Goal: Task Accomplishment & Management: Complete application form

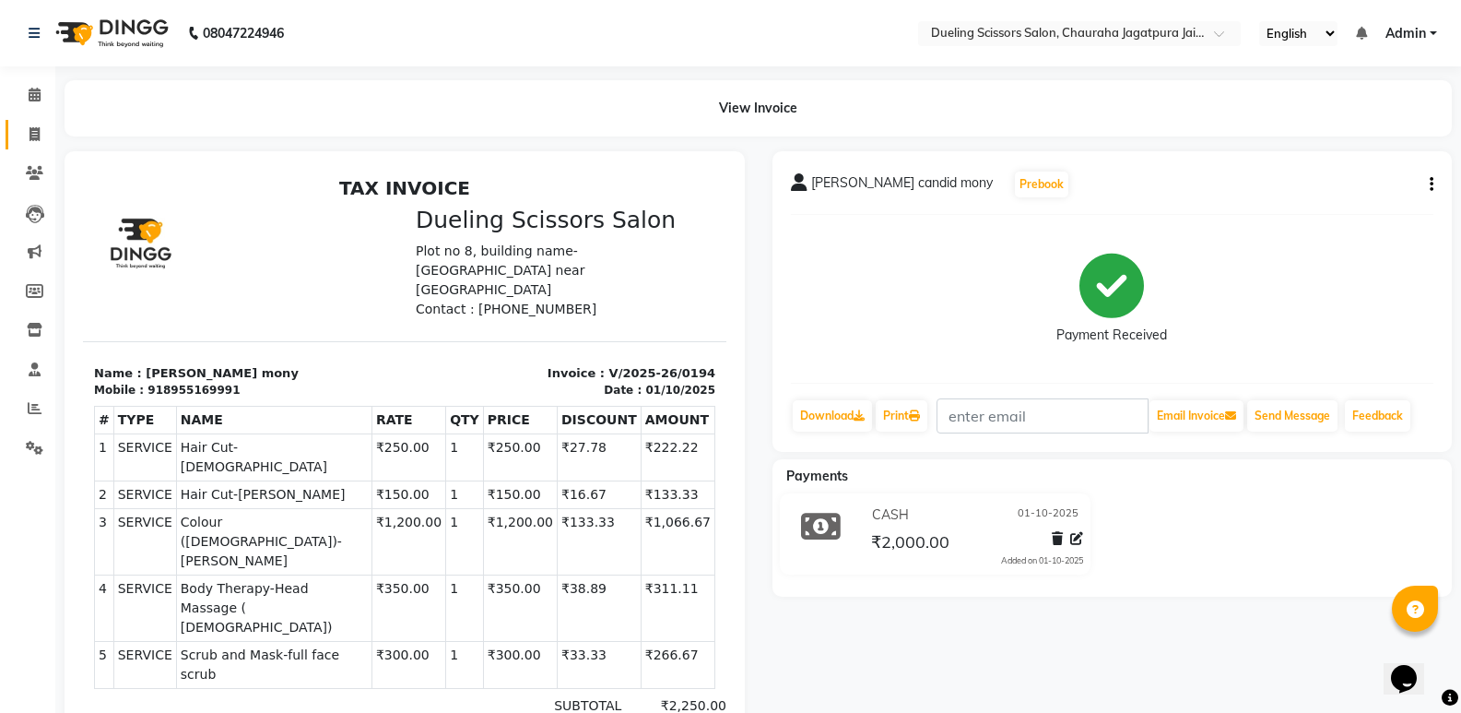
click at [35, 134] on icon at bounding box center [34, 134] width 10 height 14
select select "service"
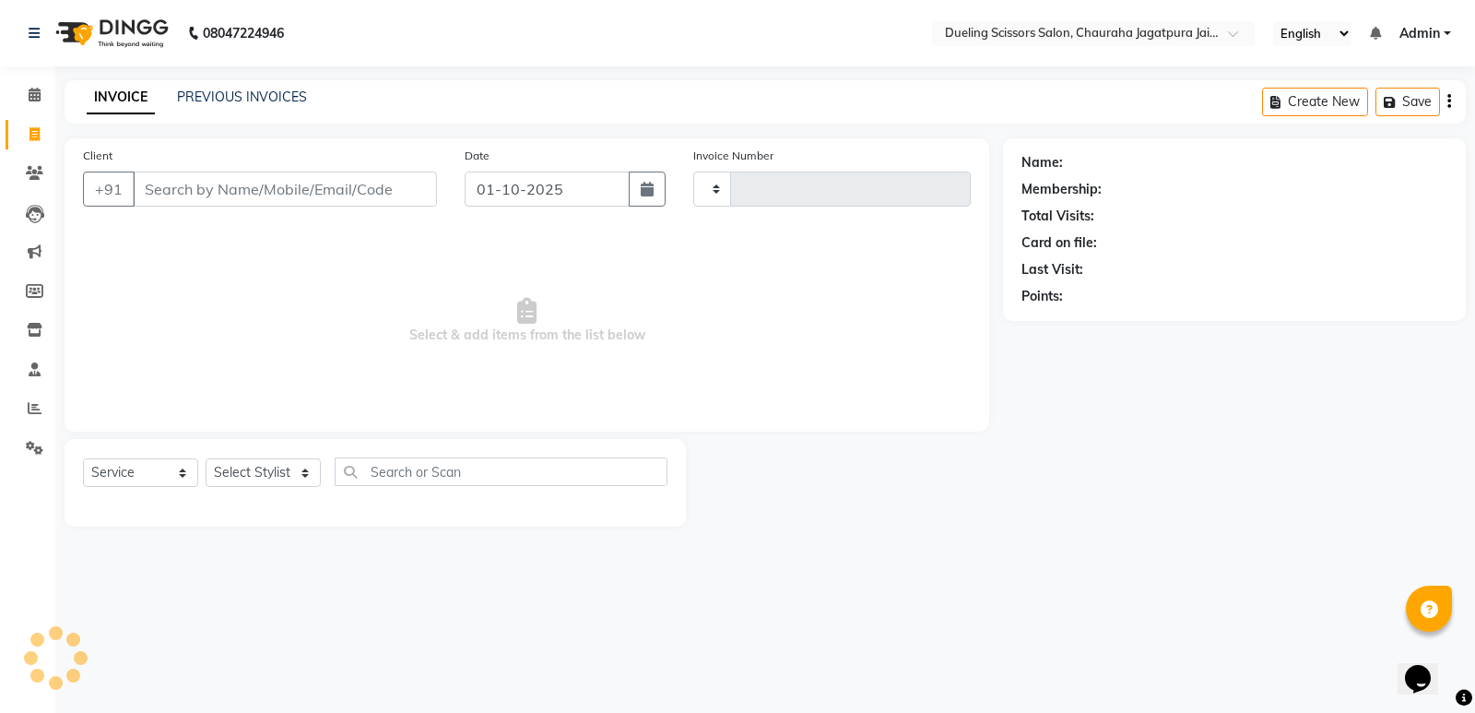
type input "0195"
select select "6993"
click at [193, 184] on input "Client" at bounding box center [285, 188] width 304 height 35
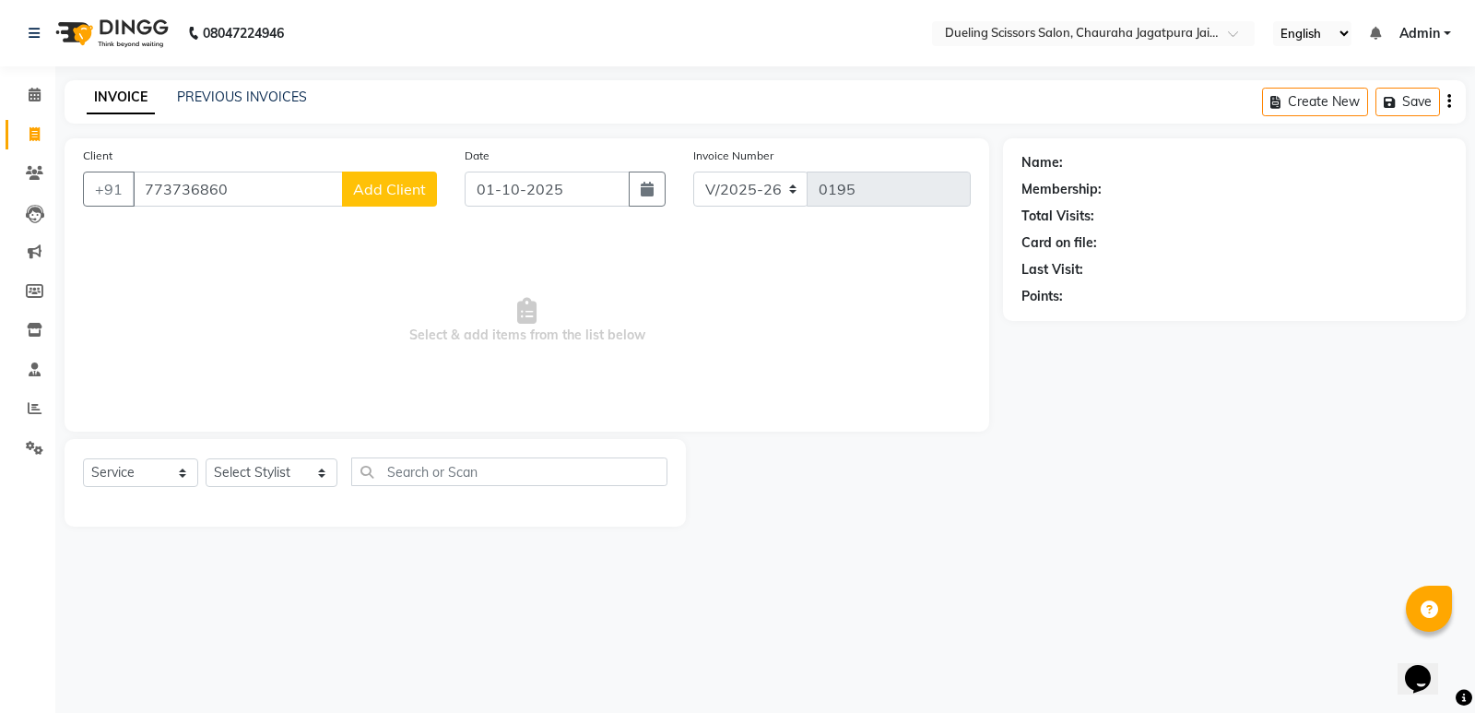
type input "773736860"
click at [377, 194] on span "Add Client" at bounding box center [389, 189] width 73 height 18
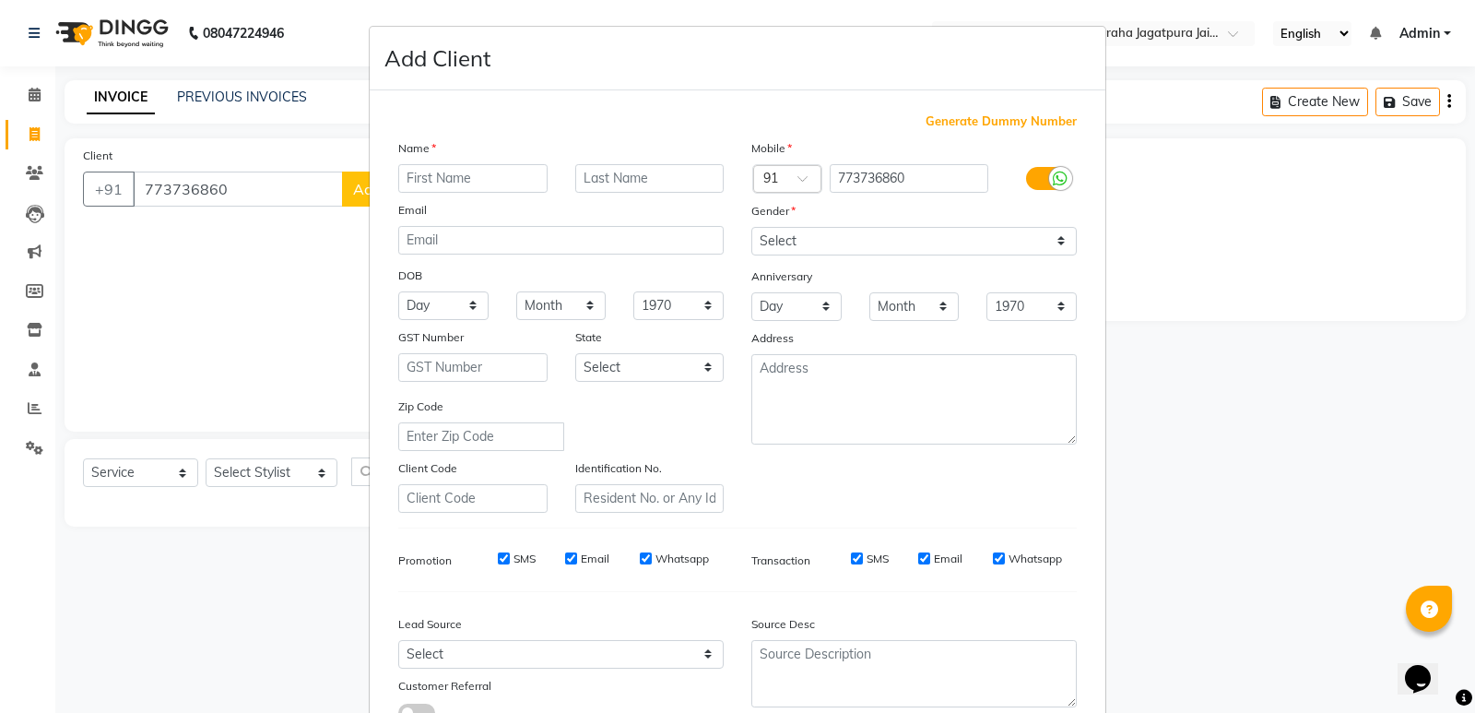
click at [480, 184] on input "text" at bounding box center [472, 178] width 149 height 29
type input "sagar"
click at [618, 168] on input "text" at bounding box center [649, 178] width 149 height 29
type input "[PERSON_NAME]"
click at [1052, 240] on select "Select [DEMOGRAPHIC_DATA] [DEMOGRAPHIC_DATA] Other Prefer Not To Say" at bounding box center [913, 241] width 325 height 29
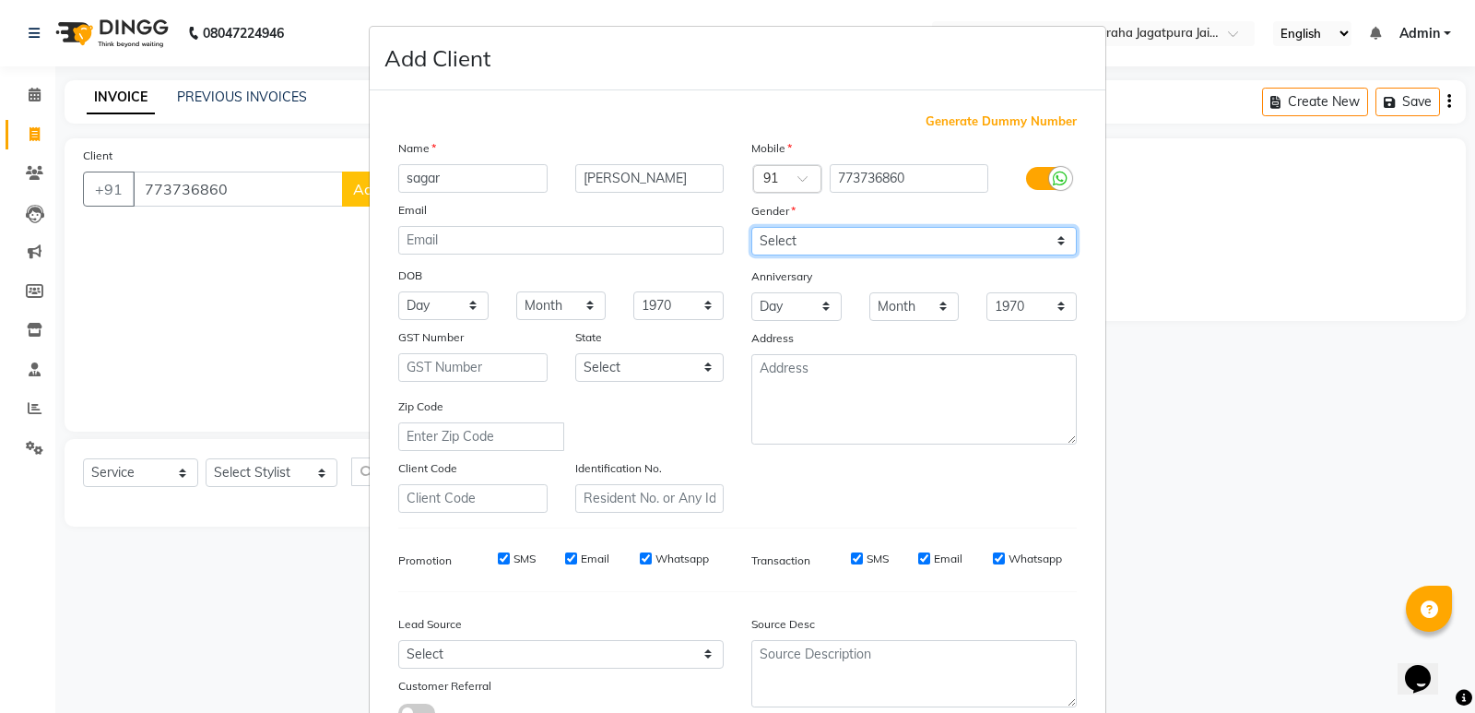
select select "[DEMOGRAPHIC_DATA]"
click at [751, 227] on select "Select [DEMOGRAPHIC_DATA] [DEMOGRAPHIC_DATA] Other Prefer Not To Say" at bounding box center [913, 241] width 325 height 29
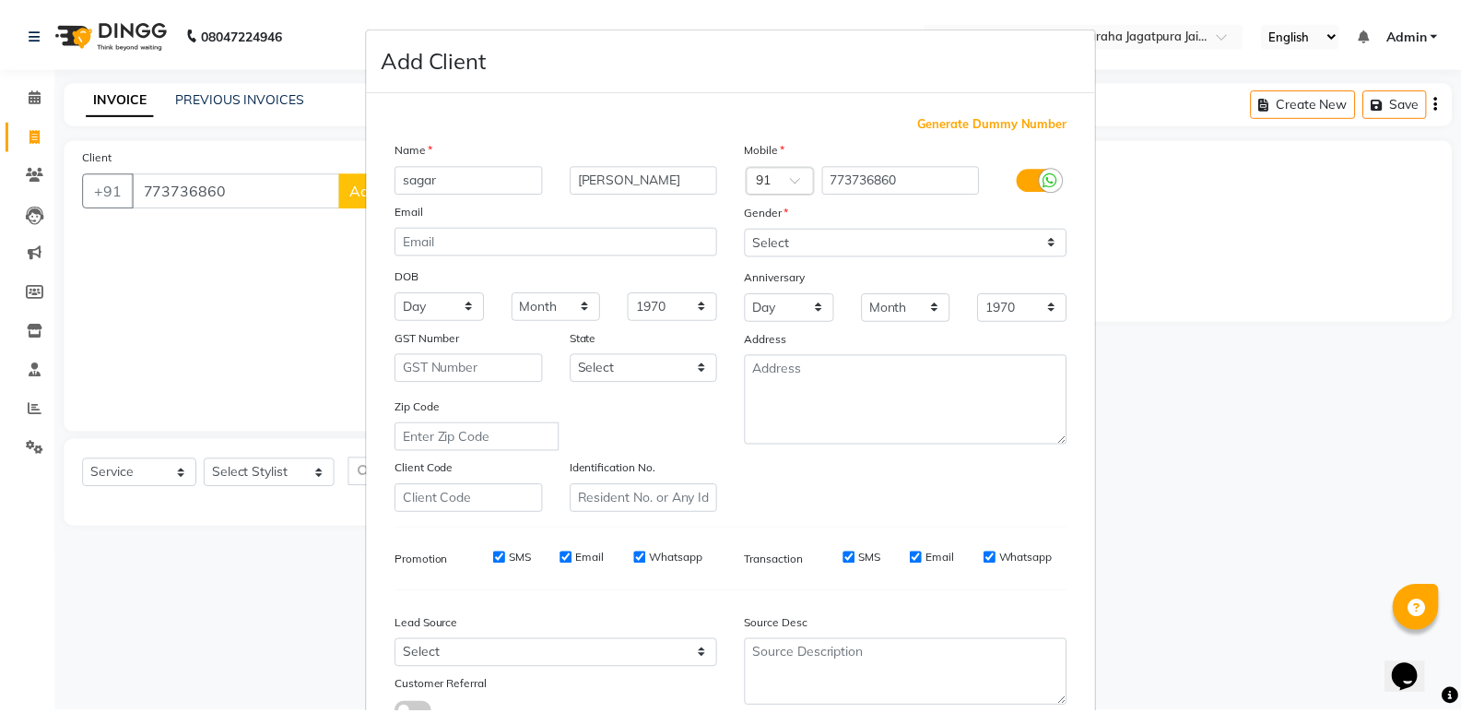
scroll to position [138, 0]
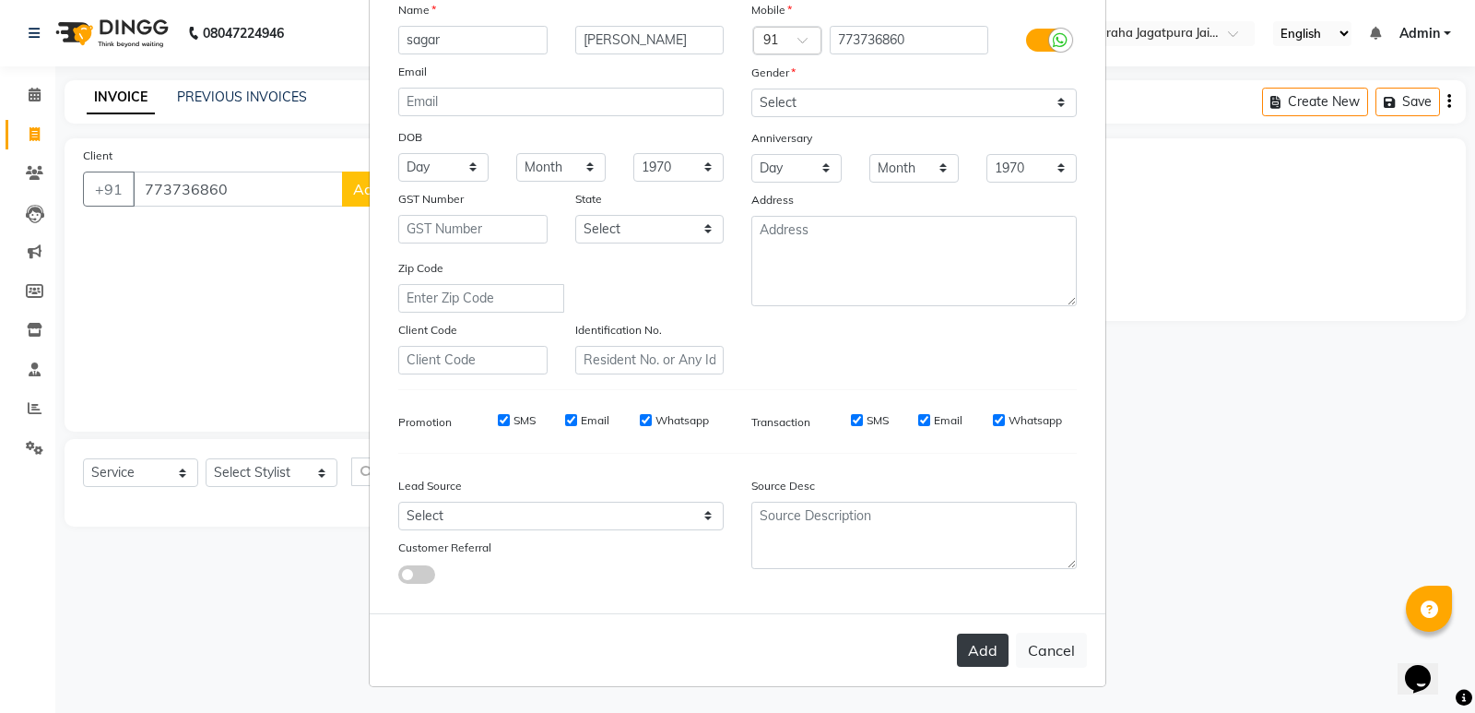
click at [971, 643] on button "Add" at bounding box center [983, 649] width 52 height 33
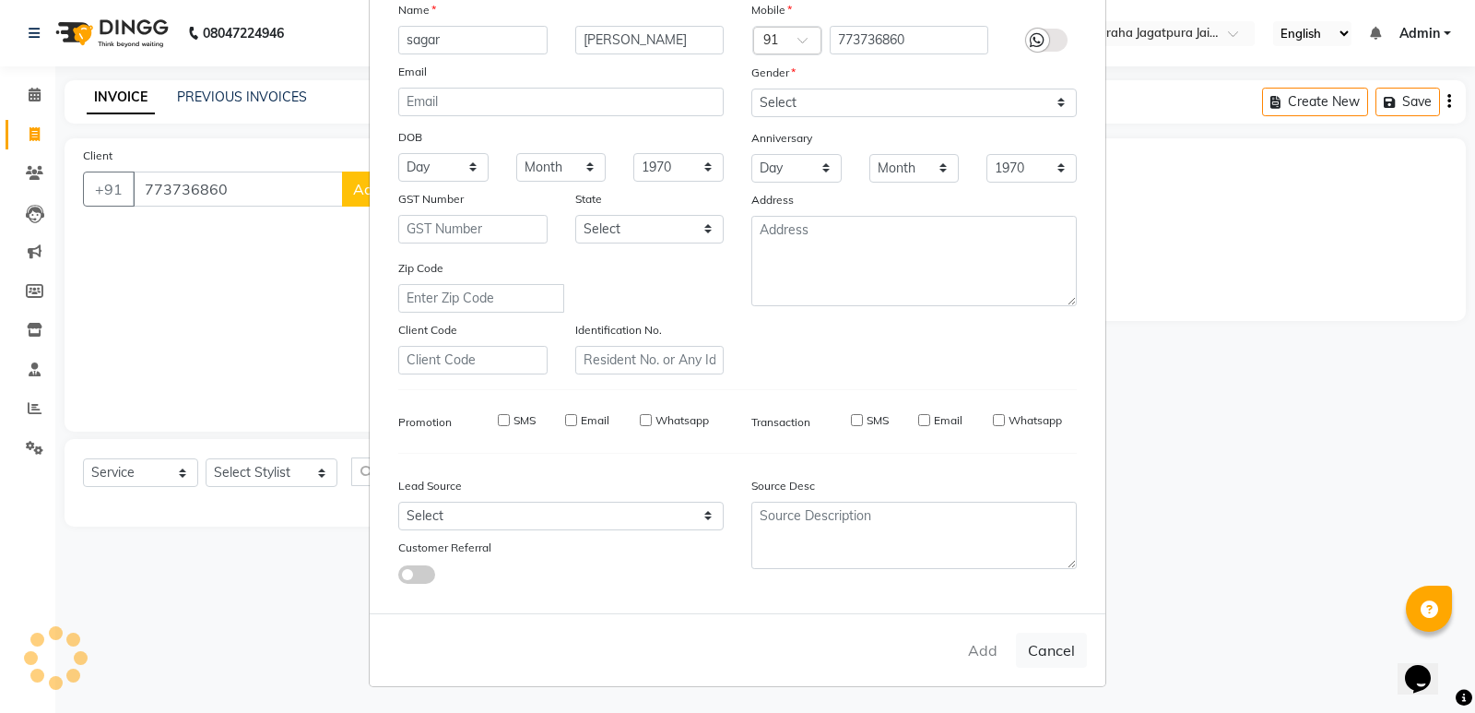
select select
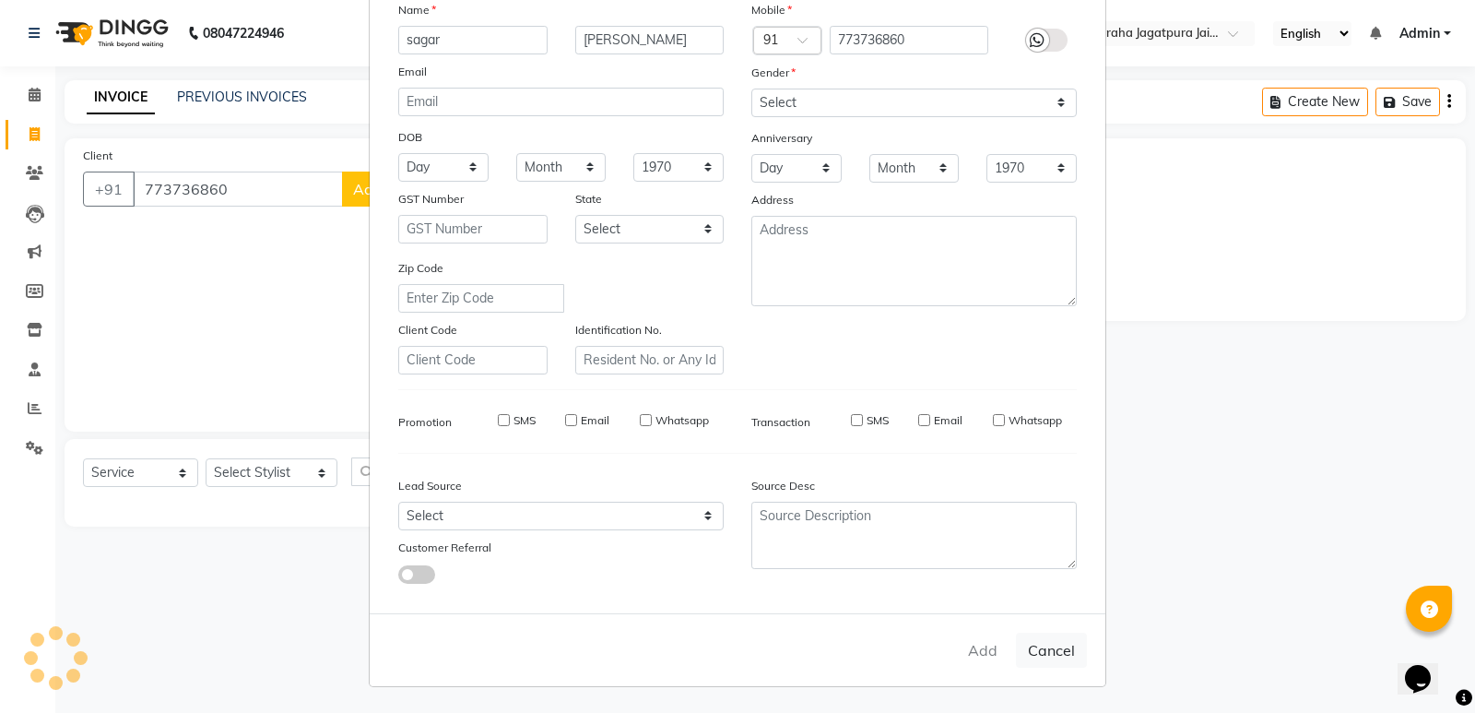
select select
checkbox input "false"
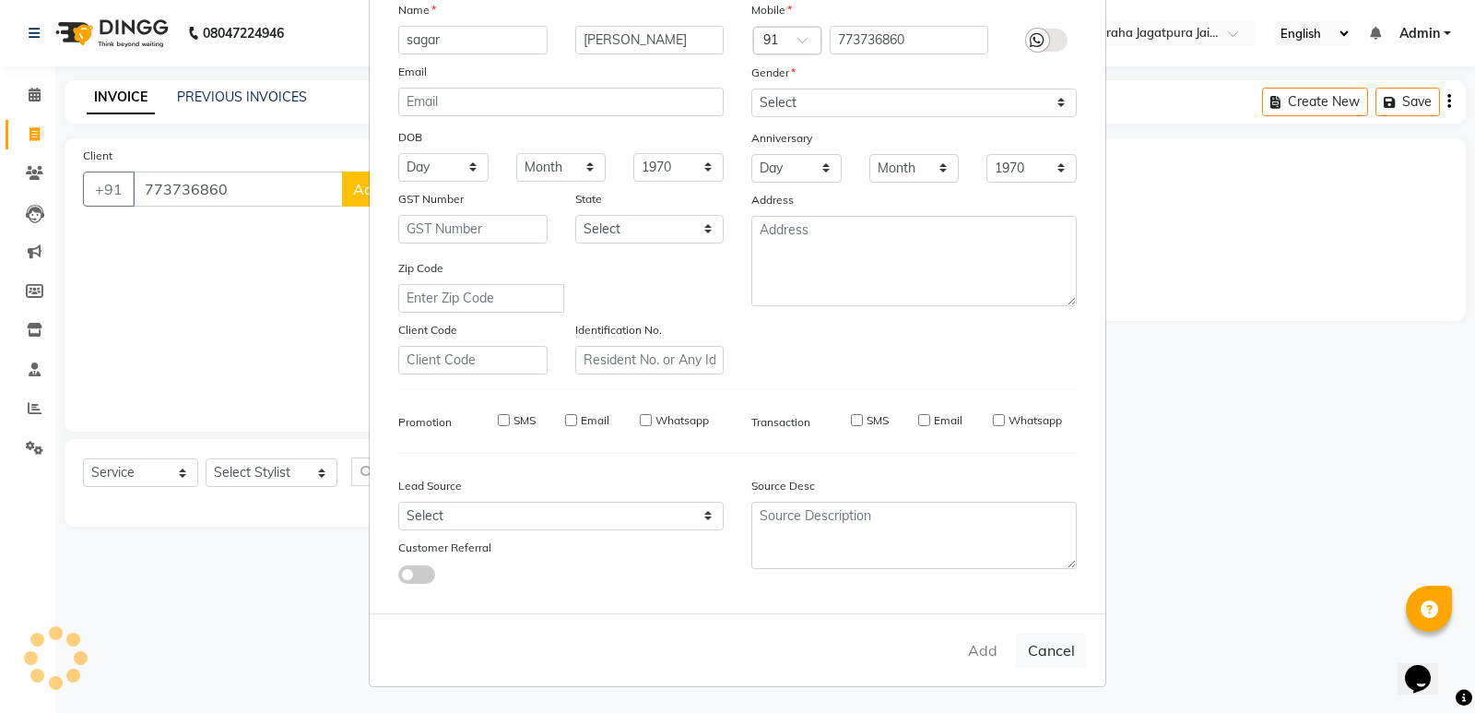
checkbox input "false"
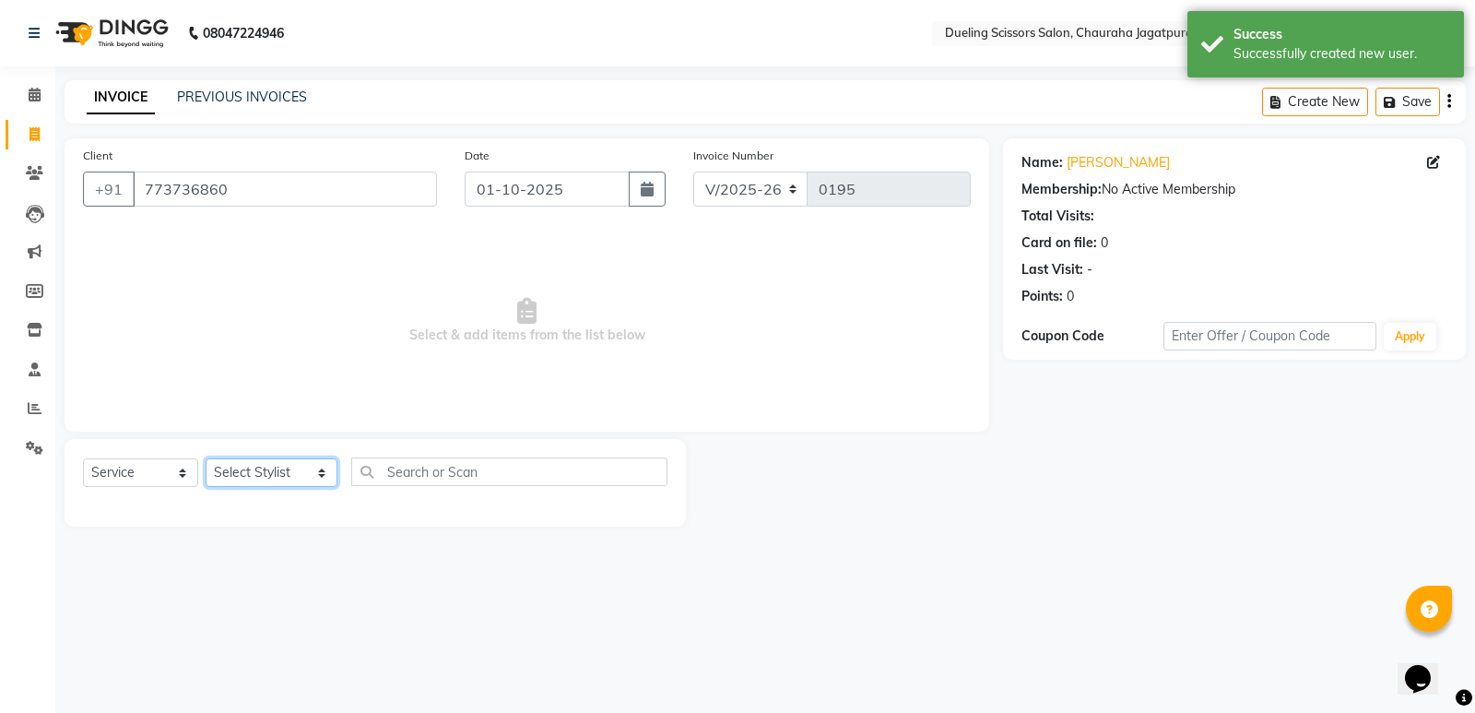
click at [304, 464] on select "Select Stylist [PERSON_NAME] [PERSON_NAME] [PERSON_NAME] [PERSON_NAME] [PERSON_…" at bounding box center [272, 472] width 132 height 29
select select "62033"
click at [206, 458] on select "Select Stylist [PERSON_NAME] [PERSON_NAME] [PERSON_NAME] [PERSON_NAME] [PERSON_…" at bounding box center [272, 472] width 132 height 29
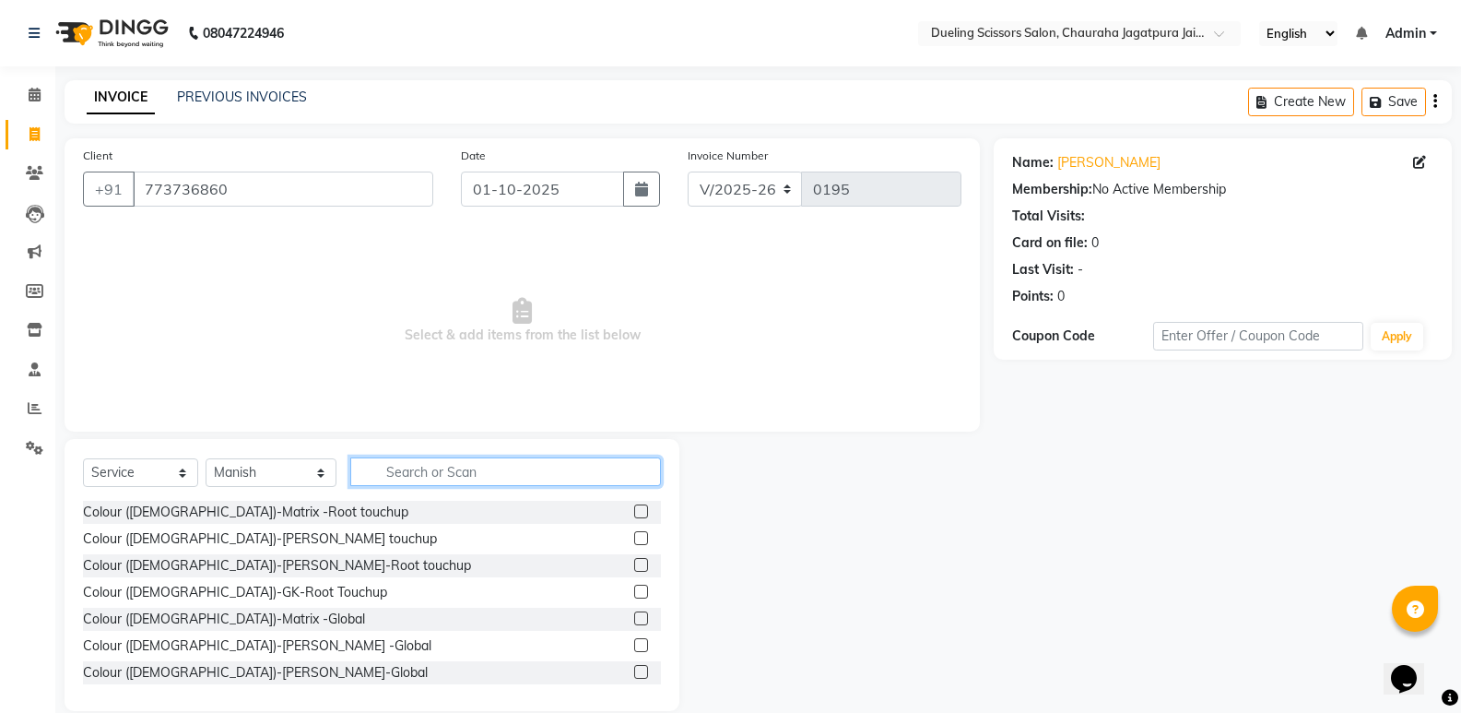
click at [410, 469] on input "text" at bounding box center [505, 471] width 311 height 29
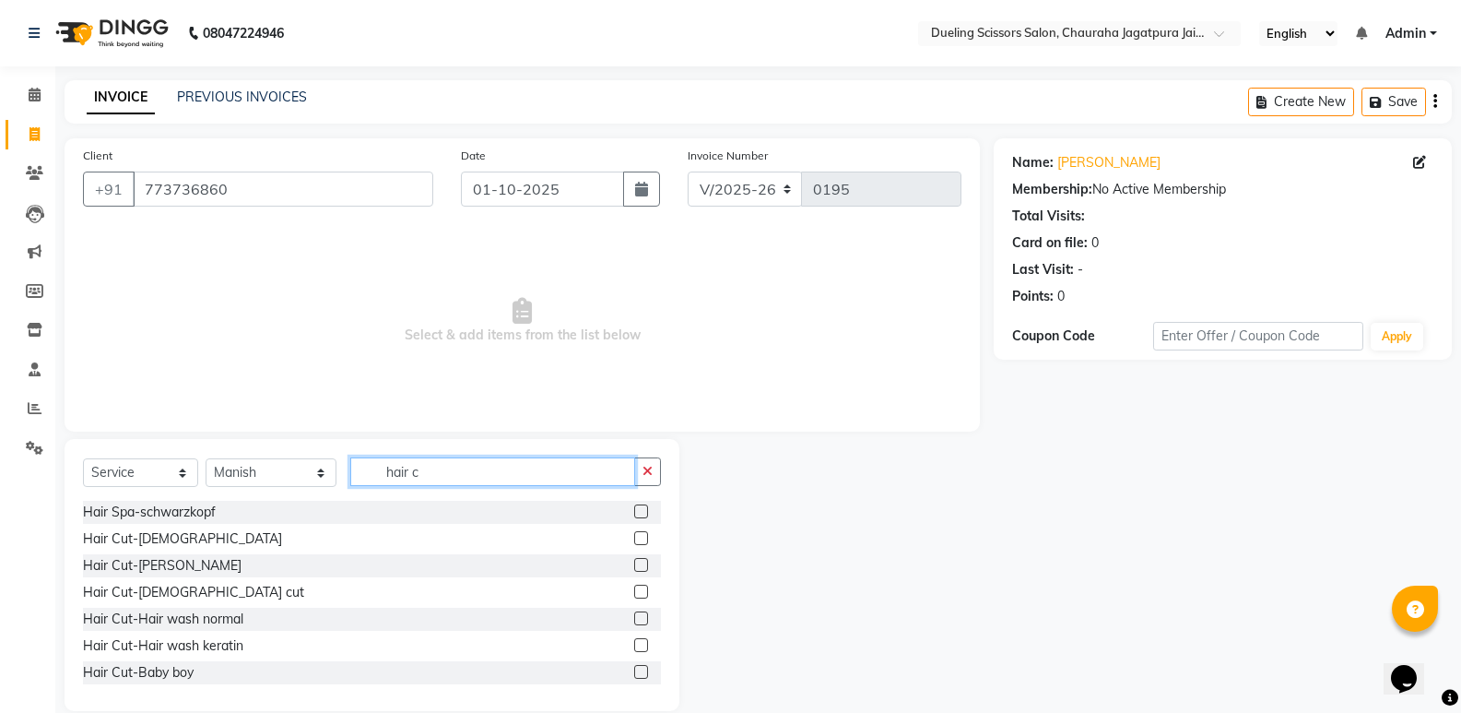
type input "hair c"
click at [634, 537] on label at bounding box center [641, 538] width 14 height 14
click at [634, 537] on input "checkbox" at bounding box center [640, 539] width 12 height 12
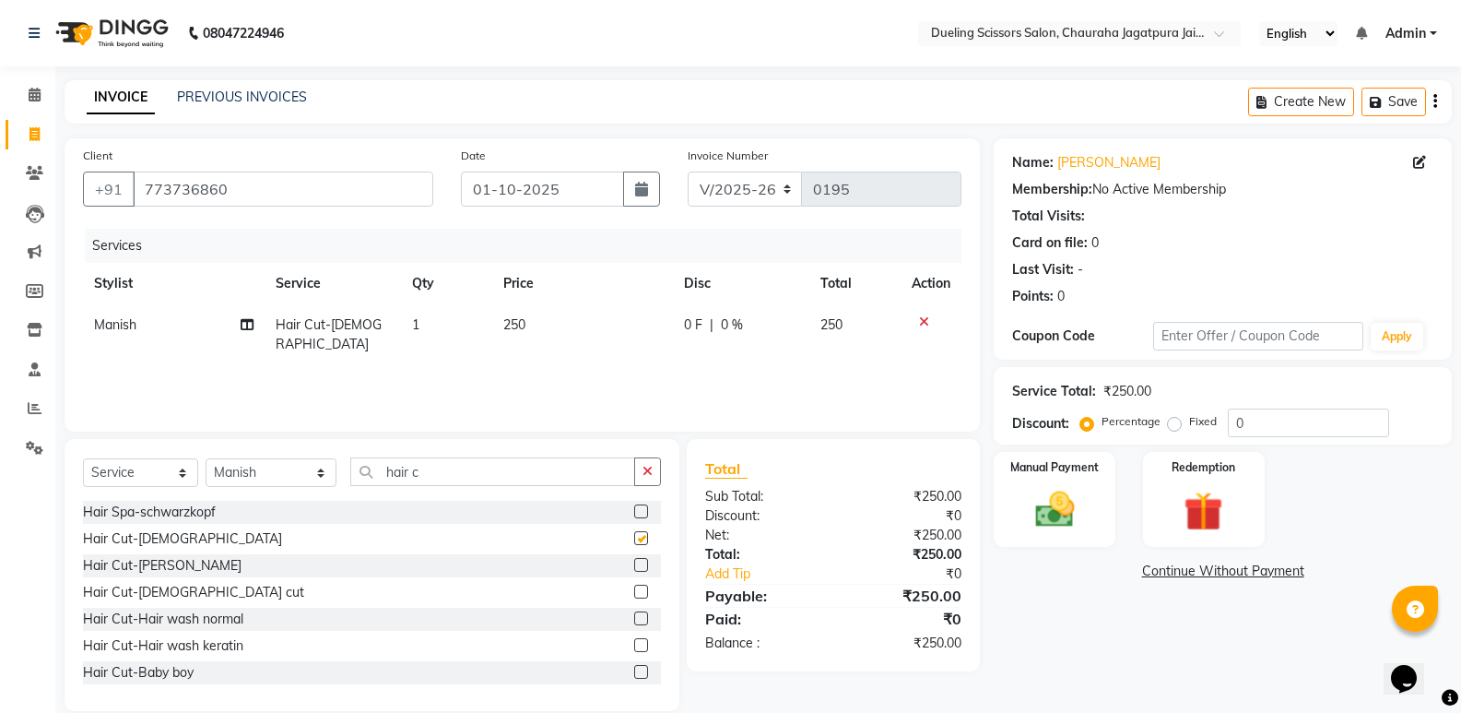
checkbox input "false"
click at [304, 474] on select "Select Stylist [PERSON_NAME] [PERSON_NAME] [PERSON_NAME] [PERSON_NAME] [PERSON_…" at bounding box center [271, 472] width 131 height 29
select select "62032"
click at [206, 458] on select "Select Stylist [PERSON_NAME] [PERSON_NAME] [PERSON_NAME] [PERSON_NAME] [PERSON_…" at bounding box center [271, 472] width 131 height 29
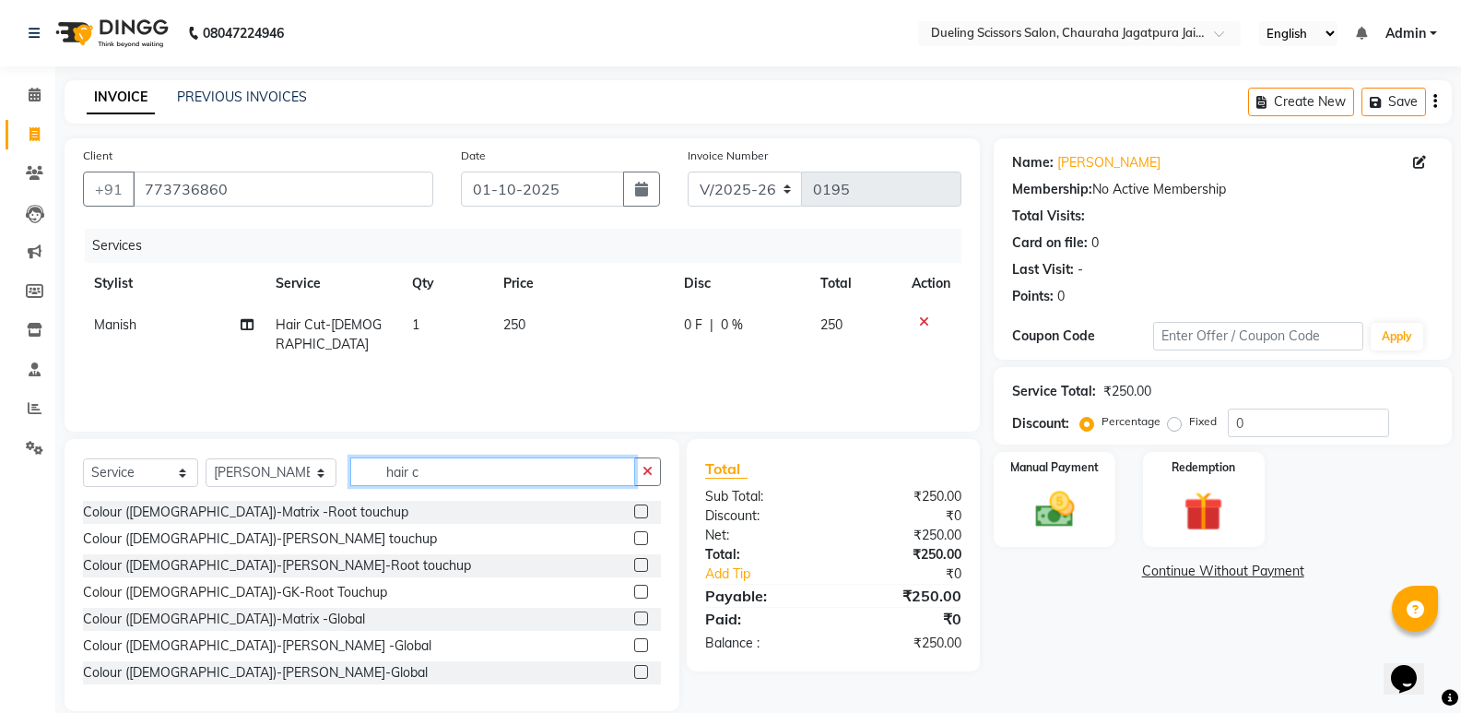
click at [408, 469] on input "hair c" at bounding box center [492, 471] width 285 height 29
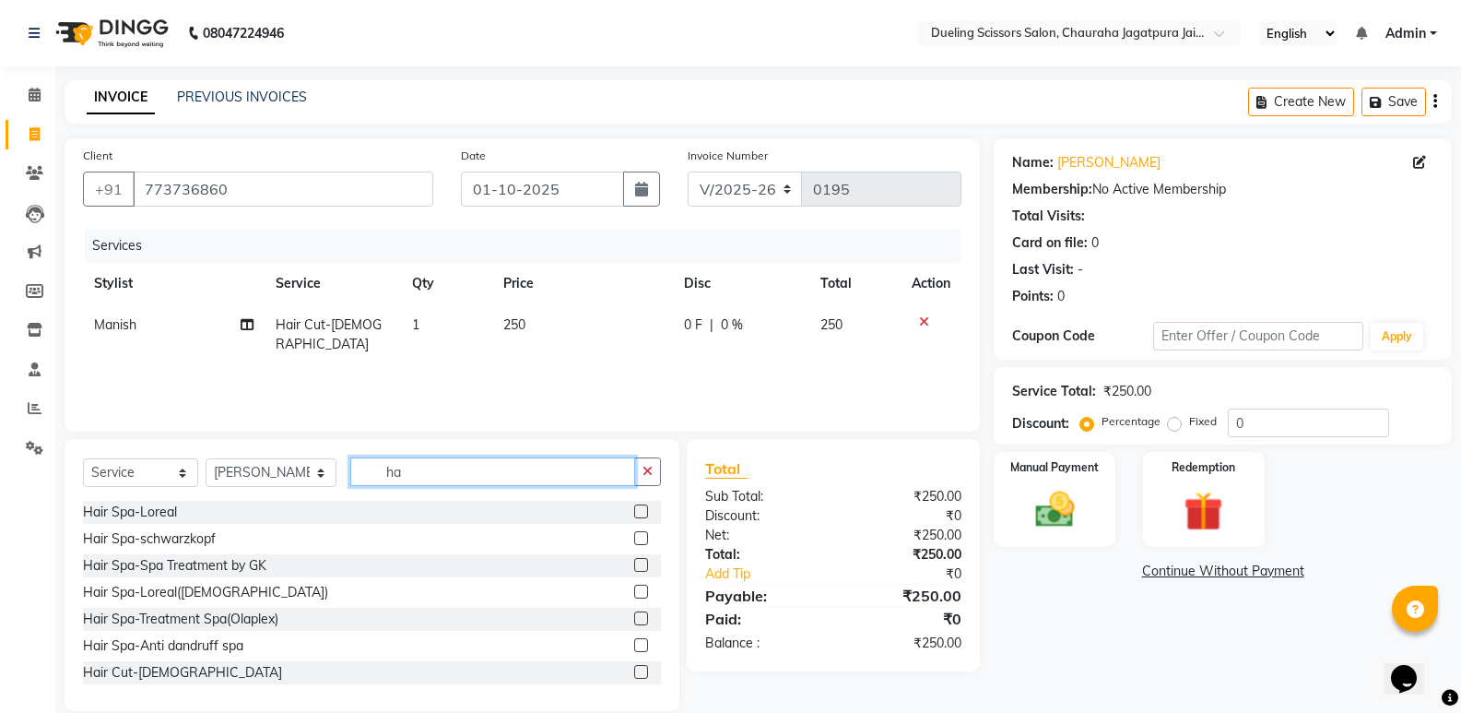
type input "h"
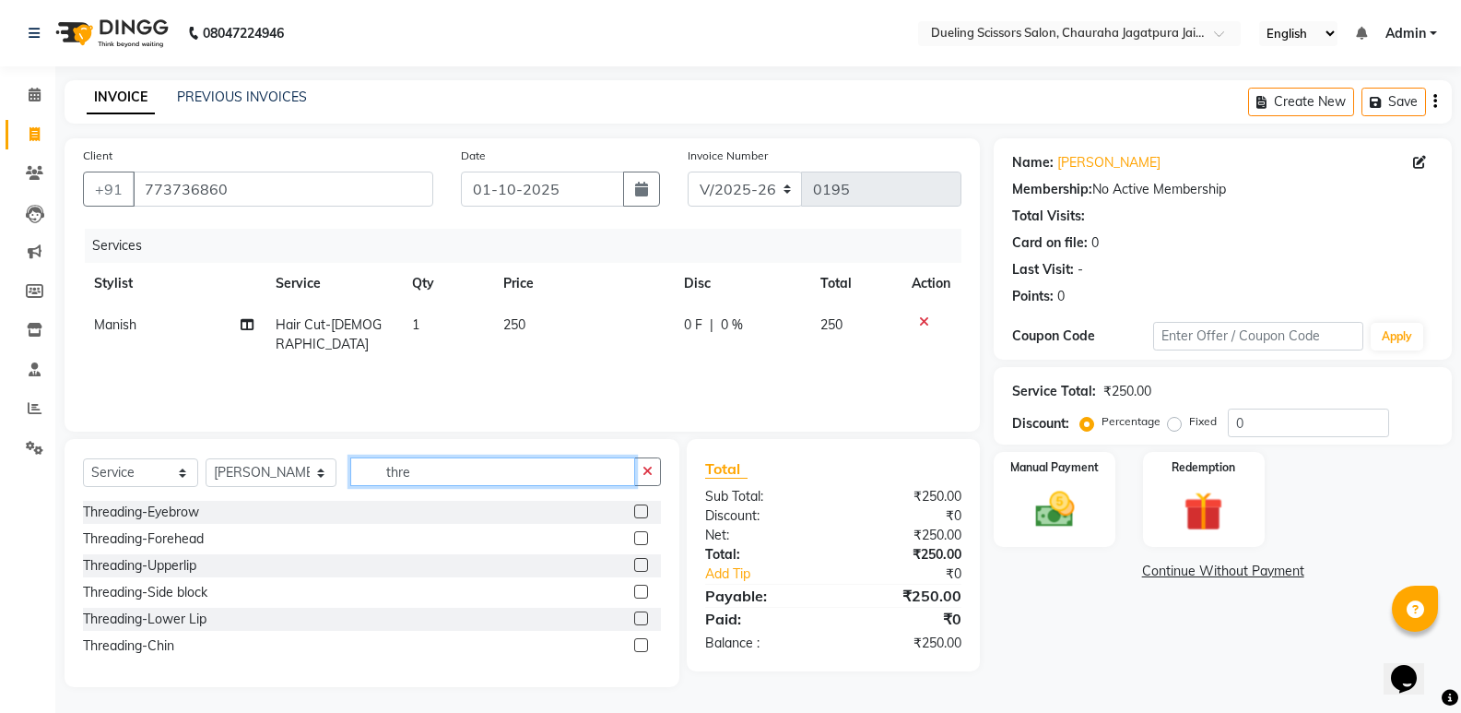
type input "thre"
click at [643, 513] on label at bounding box center [641, 511] width 14 height 14
click at [643, 513] on input "checkbox" at bounding box center [640, 512] width 12 height 12
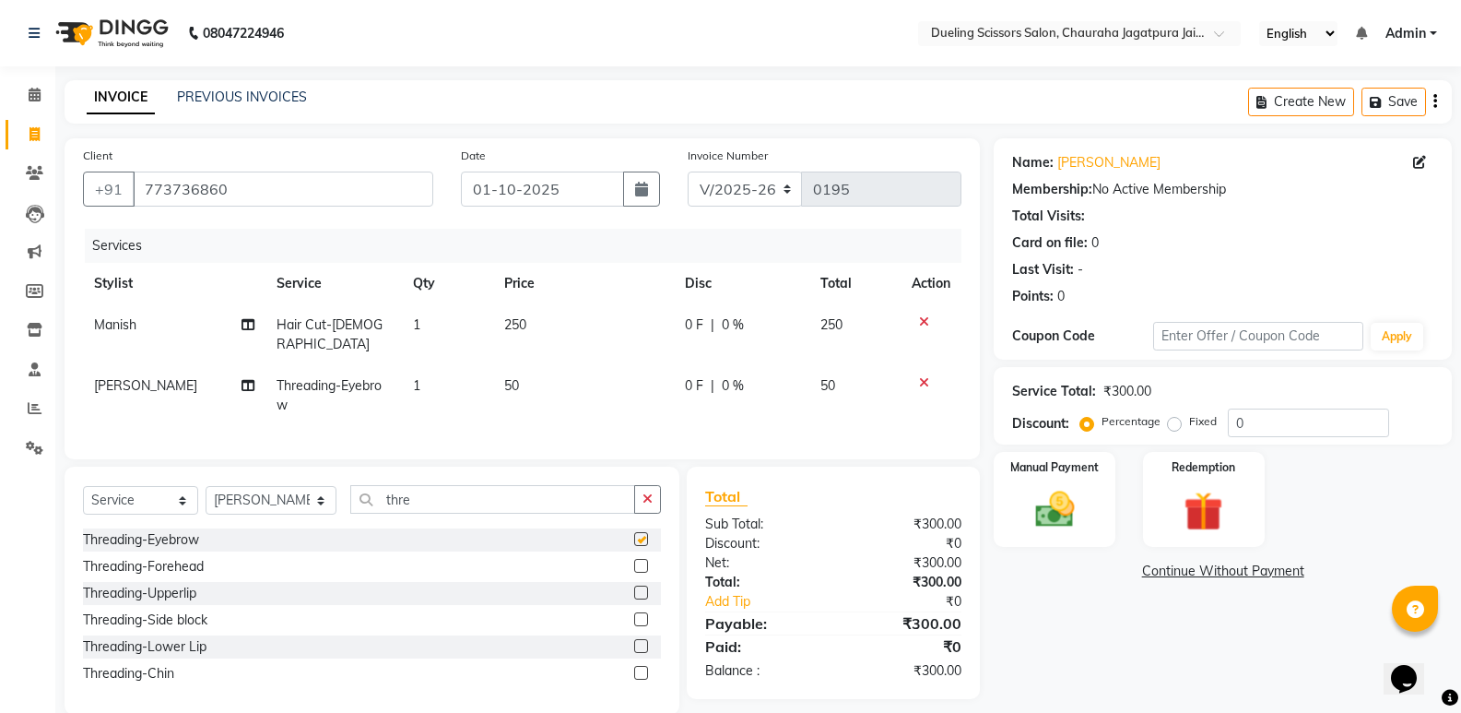
checkbox input "false"
click at [1066, 513] on img at bounding box center [1053, 509] width 65 height 47
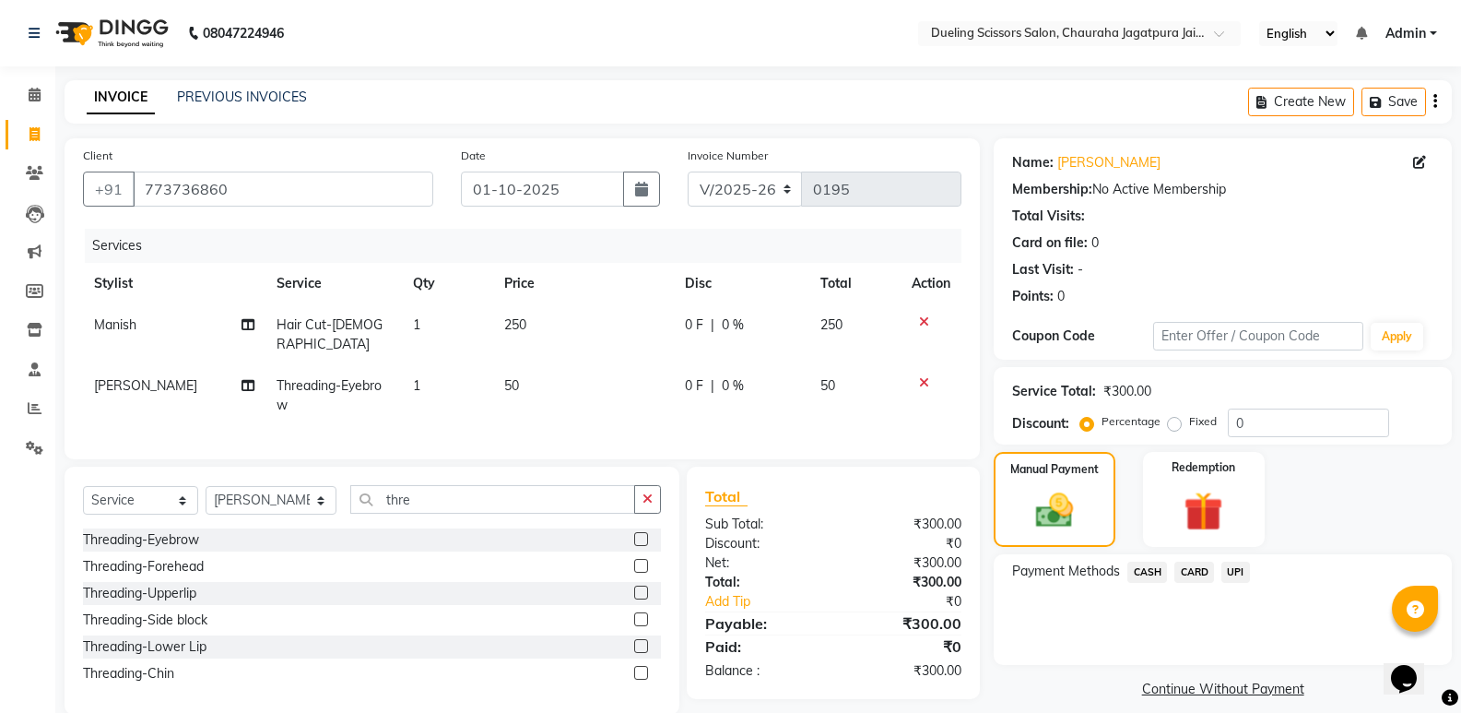
click at [1236, 572] on span "UPI" at bounding box center [1235, 571] width 29 height 21
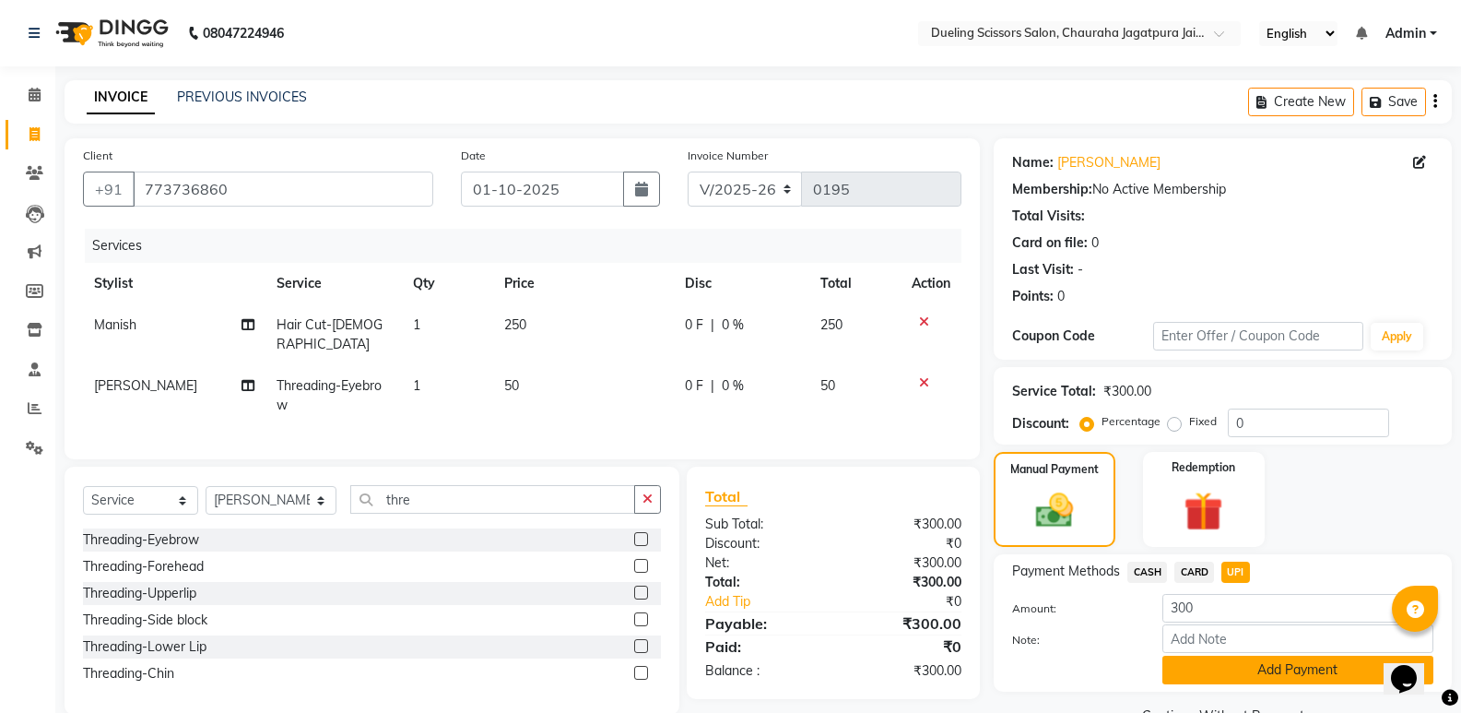
click at [1315, 671] on button "Add Payment" at bounding box center [1297, 669] width 271 height 29
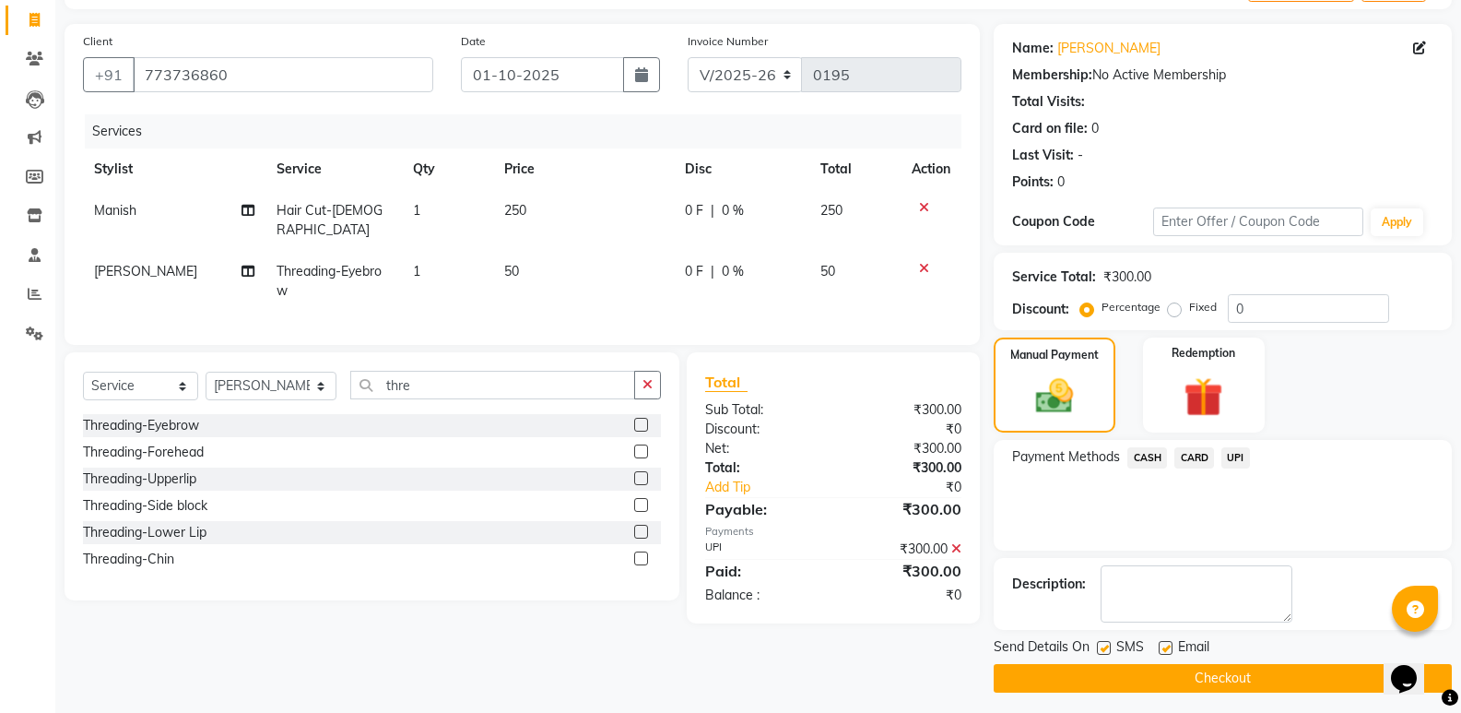
scroll to position [122, 0]
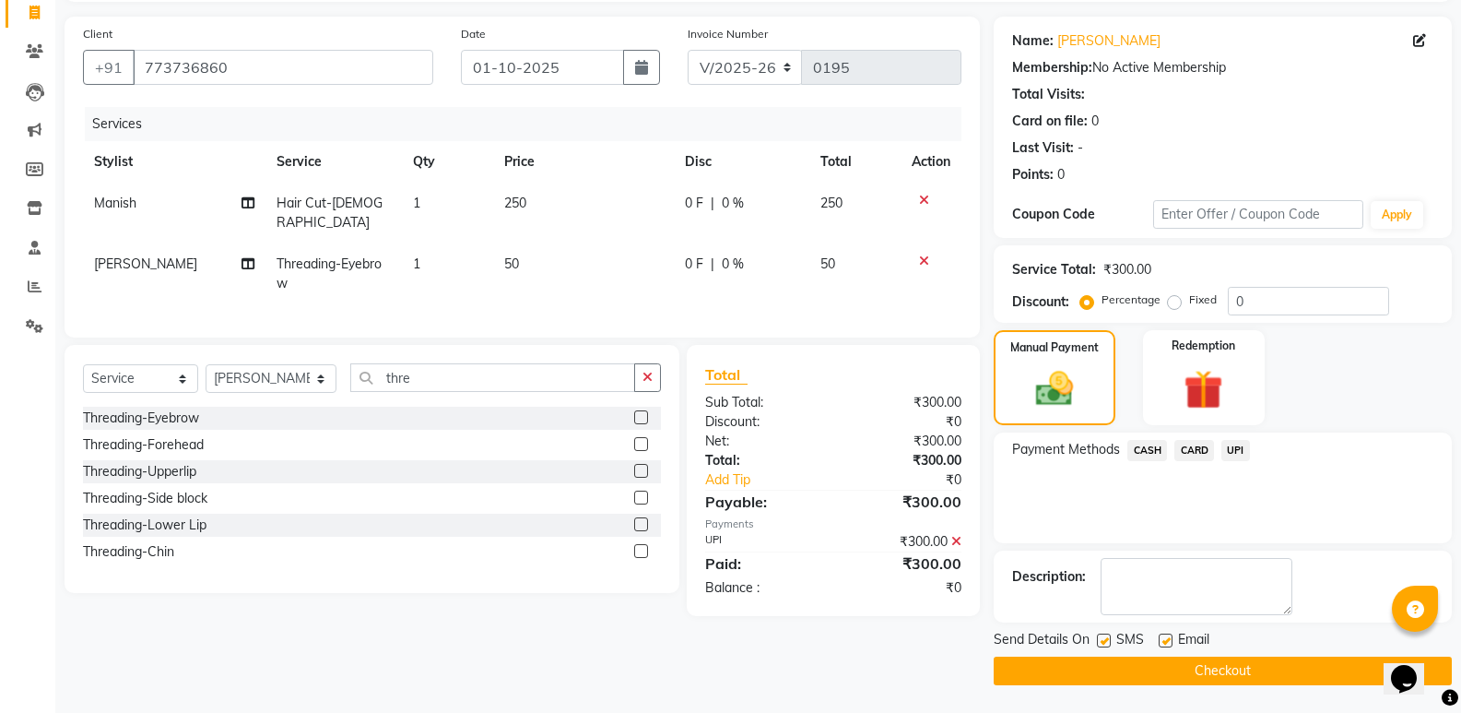
click at [1181, 668] on button "Checkout" at bounding box center [1223, 670] width 458 height 29
